Goal: Find specific page/section: Find specific page/section

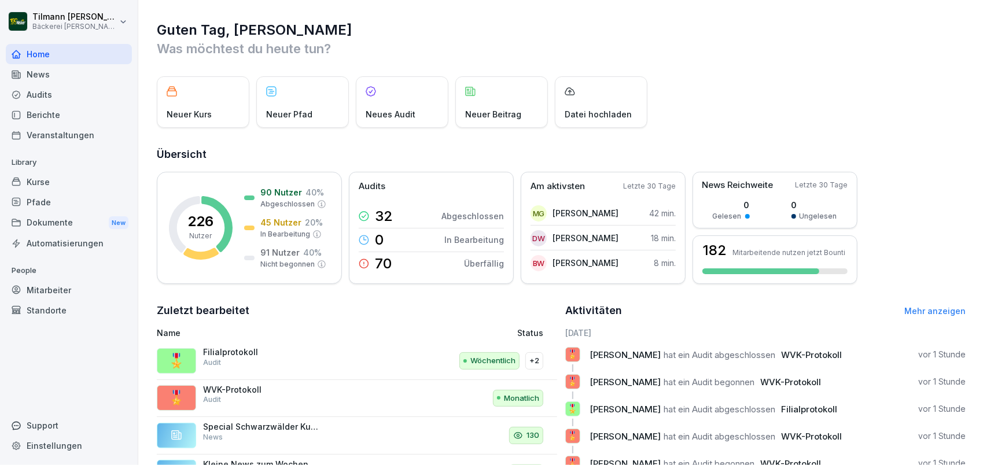
click at [43, 113] on div "Berichte" at bounding box center [69, 115] width 126 height 20
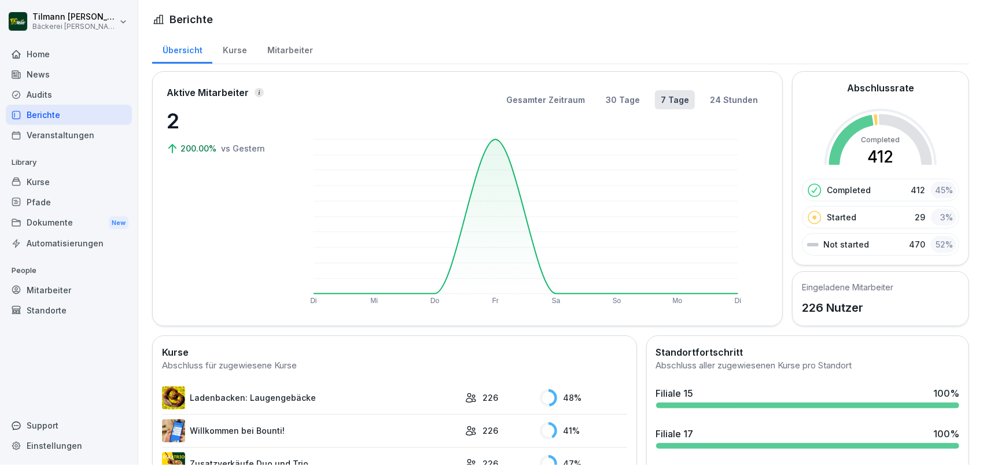
click at [47, 96] on div "Audits" at bounding box center [69, 95] width 126 height 20
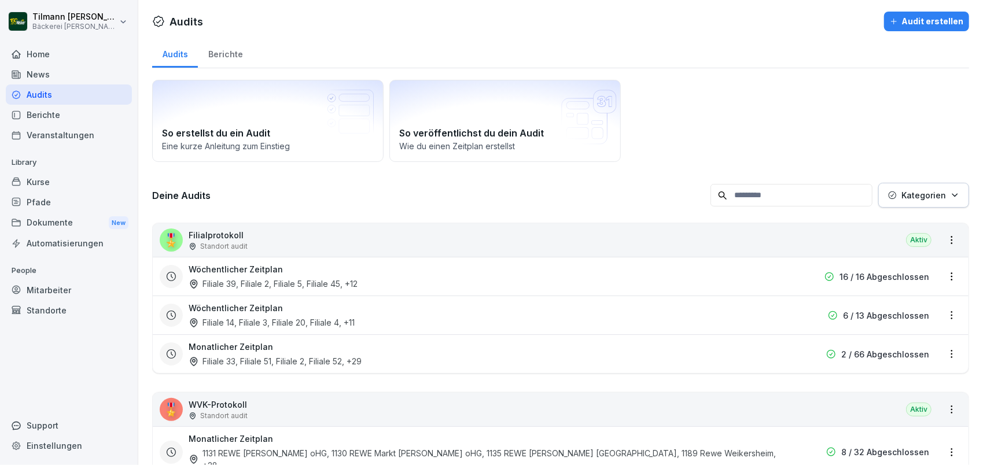
click at [222, 52] on div "Berichte" at bounding box center [225, 53] width 55 height 30
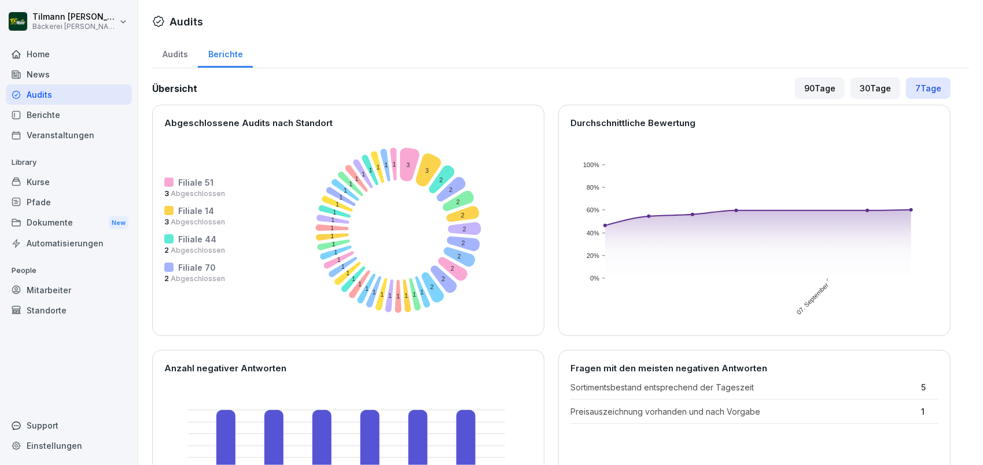
click at [871, 91] on div "30 Tage" at bounding box center [876, 88] width 50 height 21
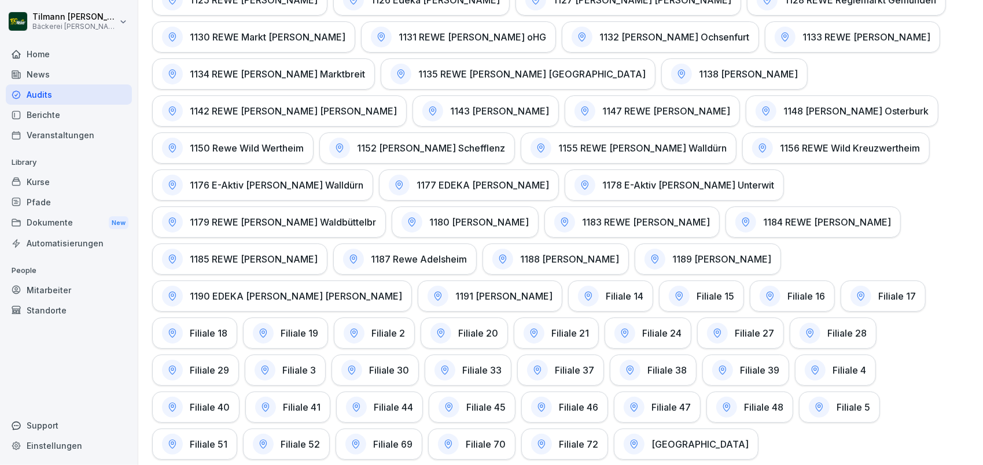
scroll to position [703, 0]
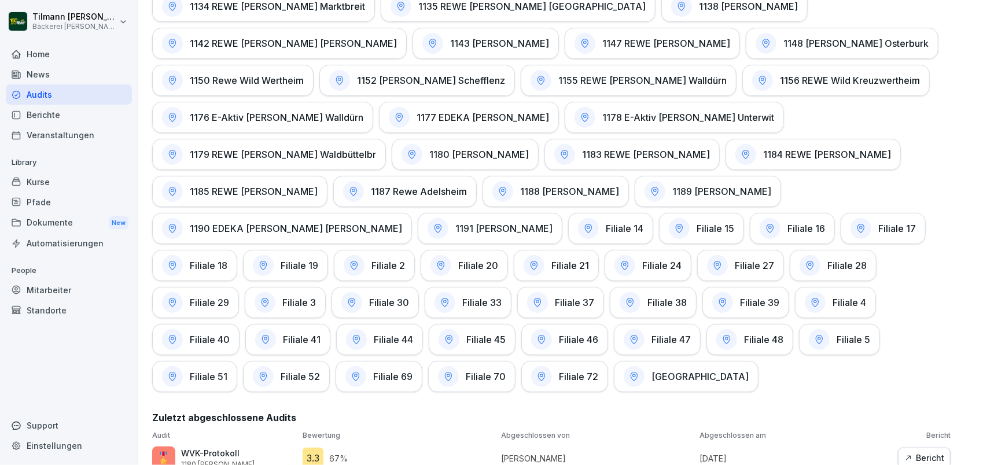
click at [318, 260] on h1 "Filiale 19" at bounding box center [300, 266] width 38 height 12
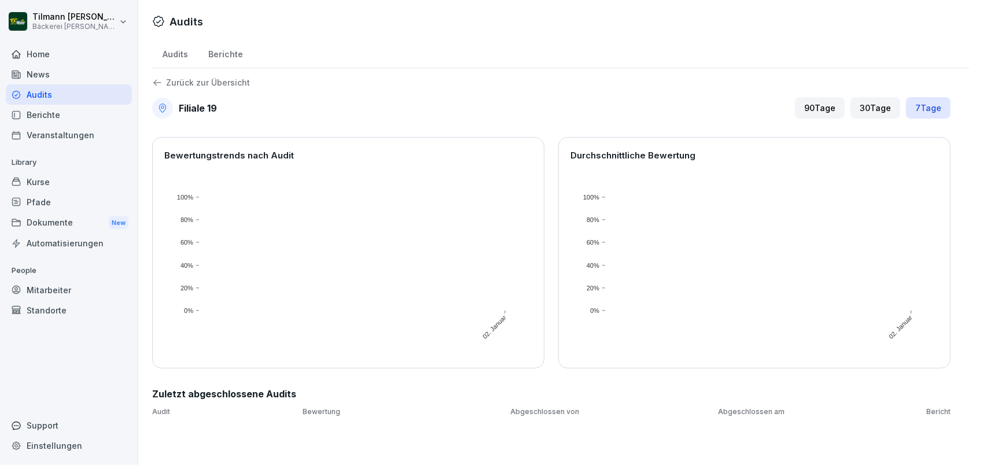
click at [866, 109] on div "30 Tage" at bounding box center [876, 107] width 50 height 21
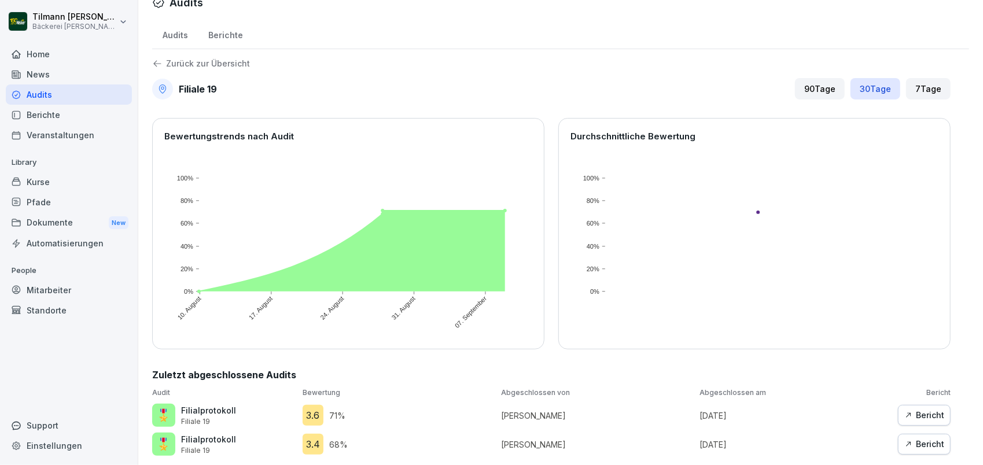
scroll to position [28, 0]
click at [153, 58] on icon at bounding box center [157, 63] width 10 height 10
